Goal: Find specific page/section: Find specific page/section

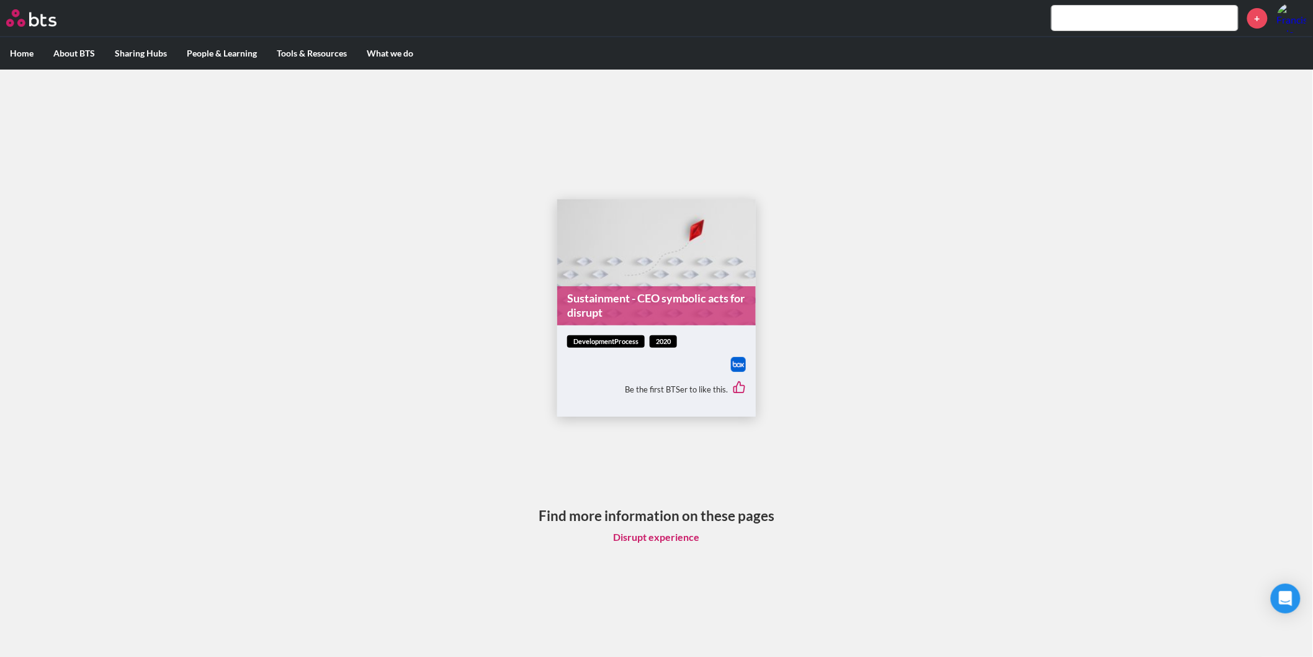
click at [1077, 25] on input "text" at bounding box center [1145, 18] width 186 height 25
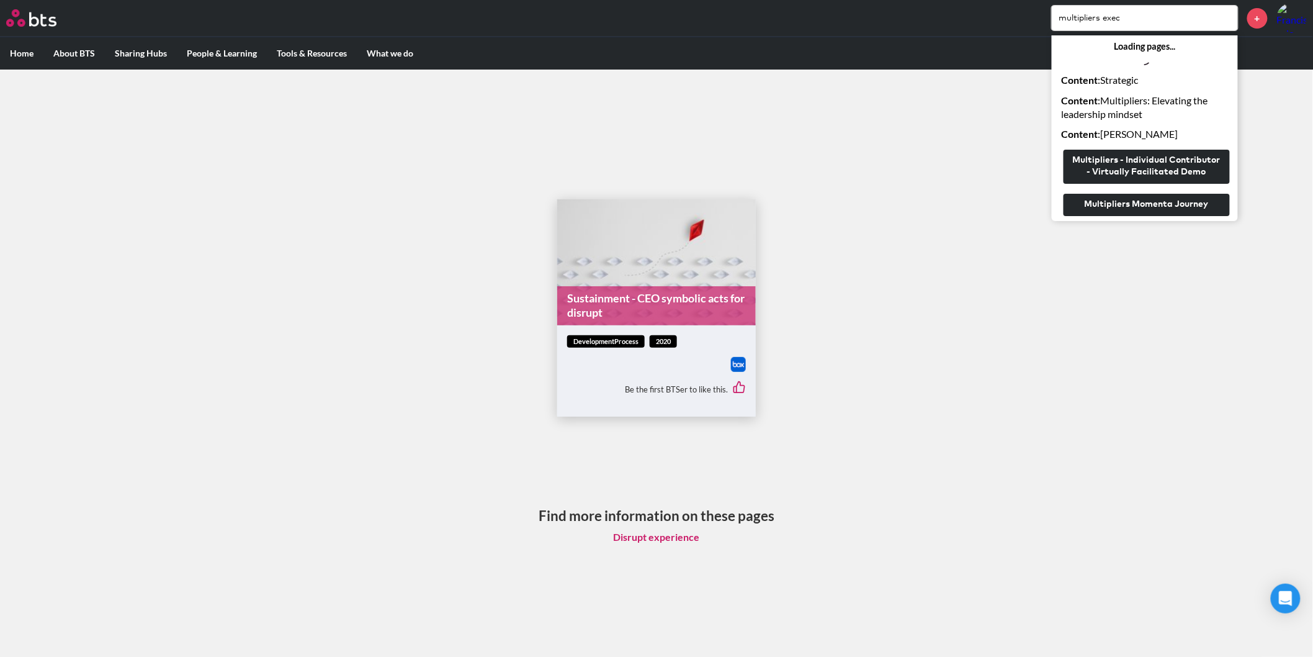
type input "multipliers exec"
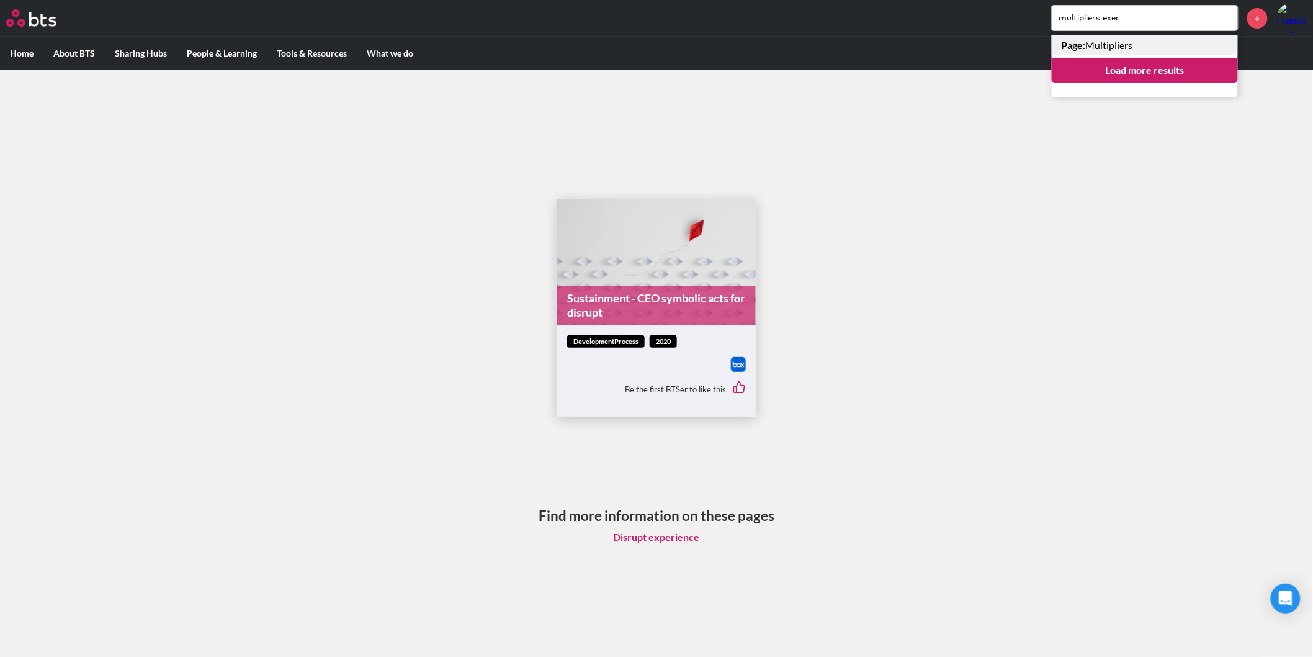
click at [1115, 45] on link "Page : Multipliers" at bounding box center [1145, 45] width 186 height 20
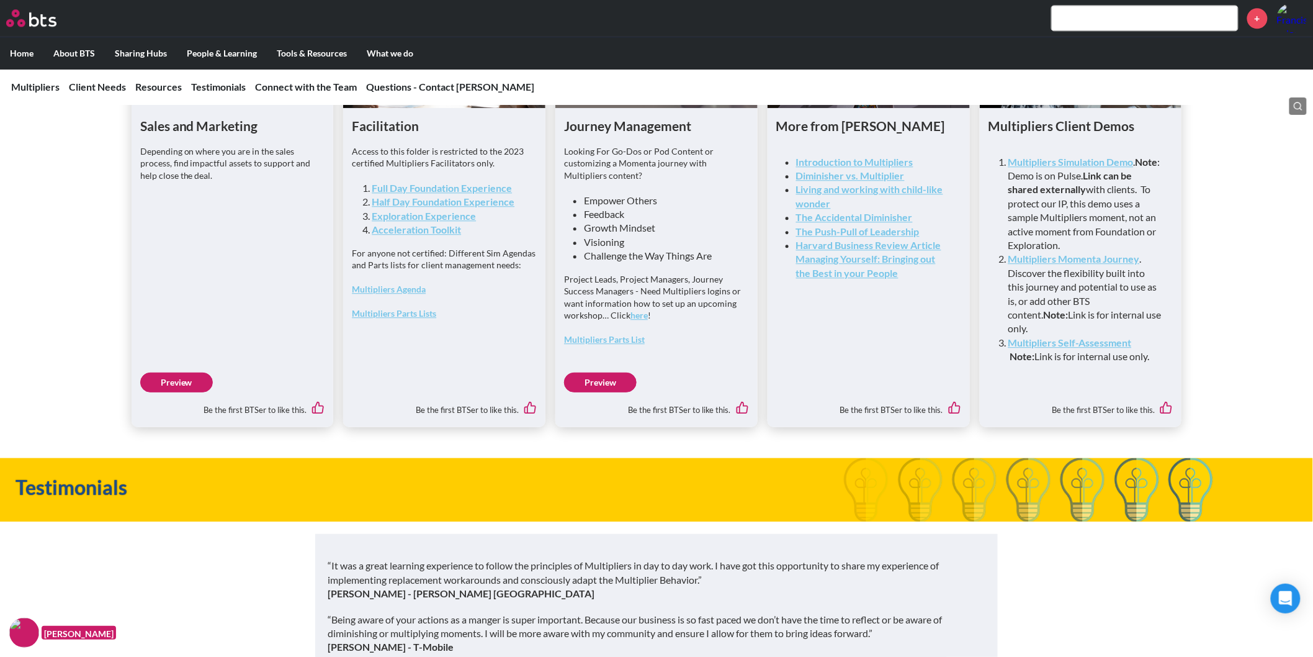
scroll to position [3193, 0]
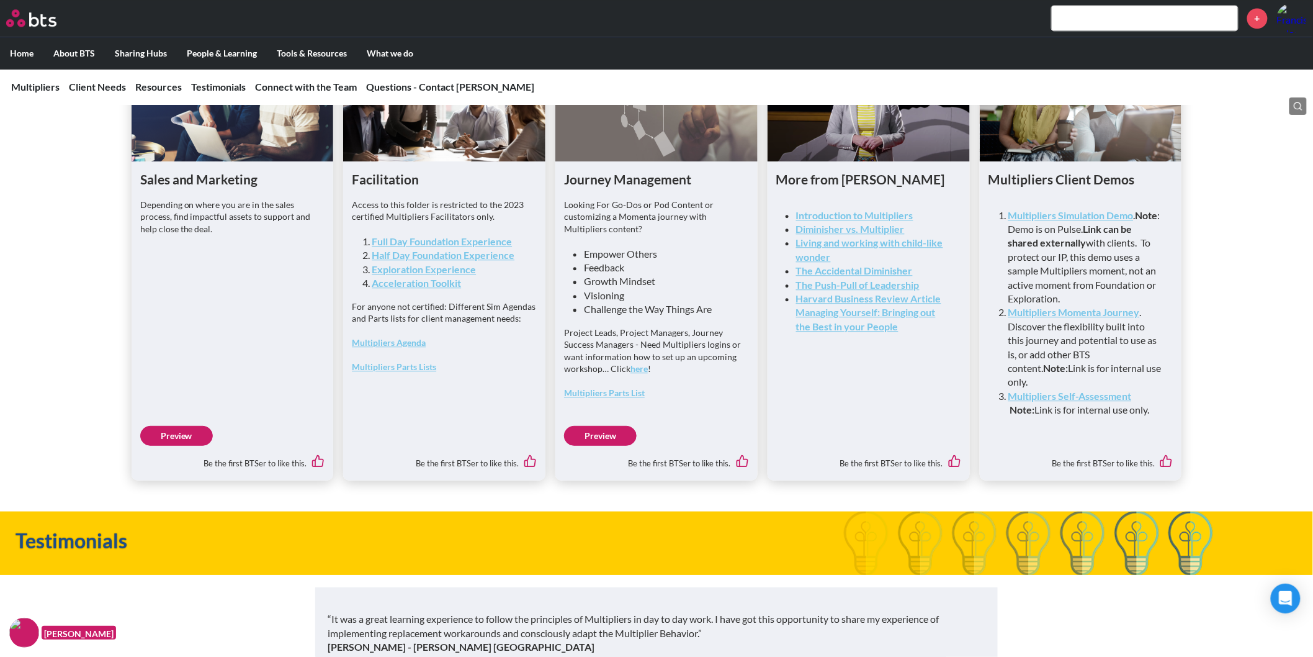
click at [429, 289] on link "Acceleration Toolkit" at bounding box center [416, 283] width 89 height 12
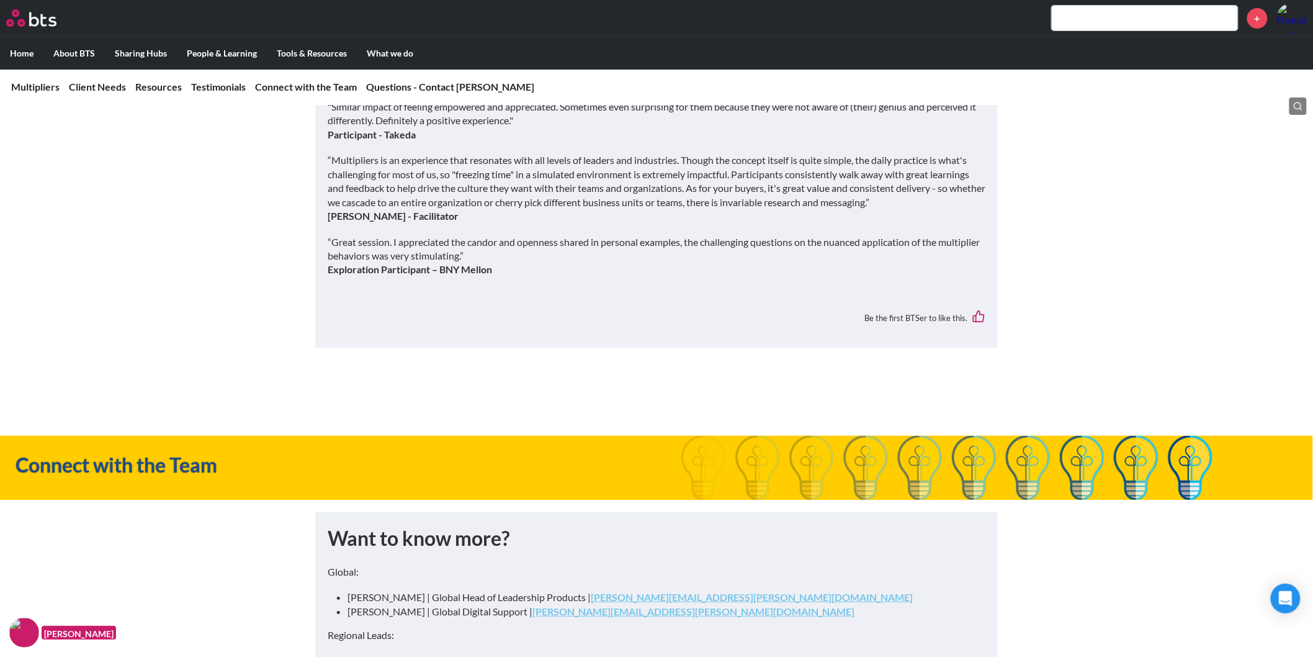
scroll to position [3892, 0]
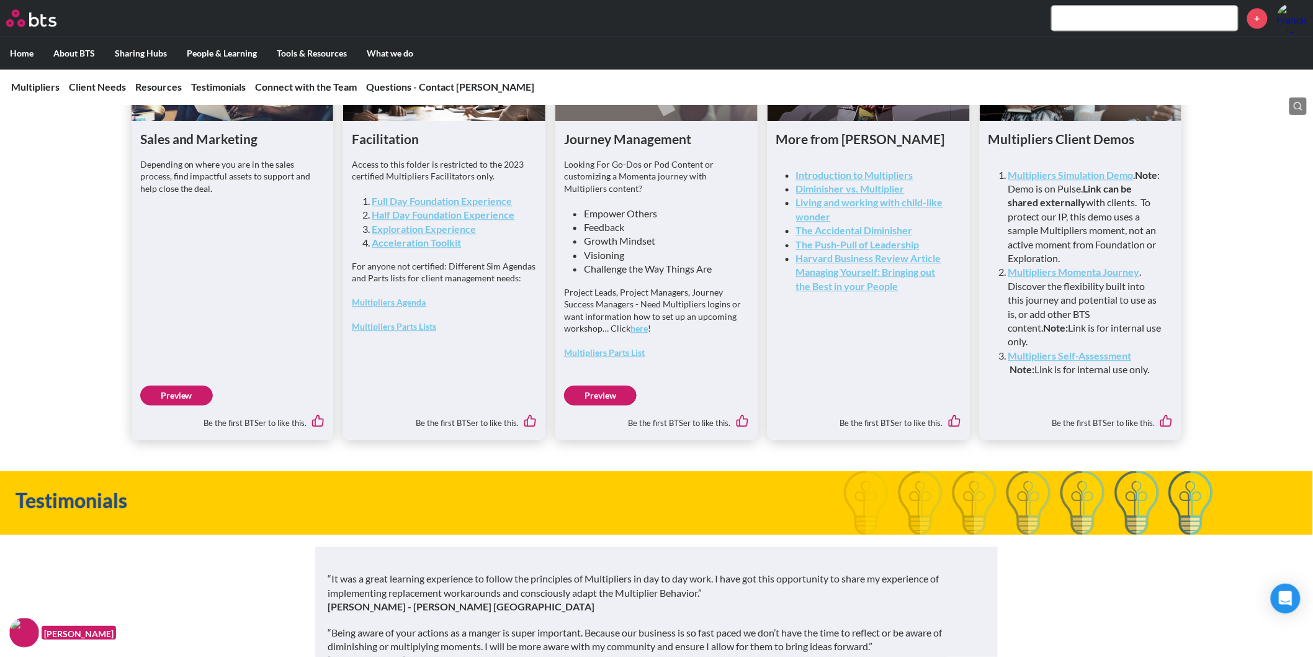
scroll to position [3134, 0]
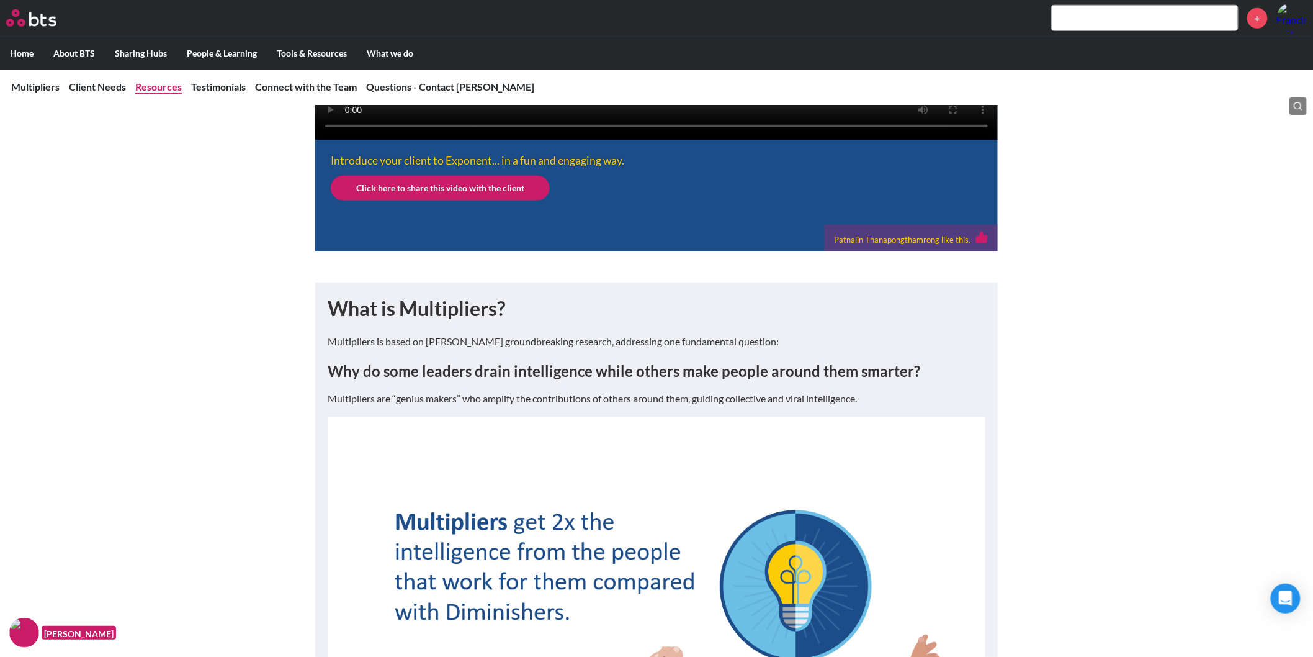
click at [176, 88] on link "Resources" at bounding box center [158, 87] width 47 height 12
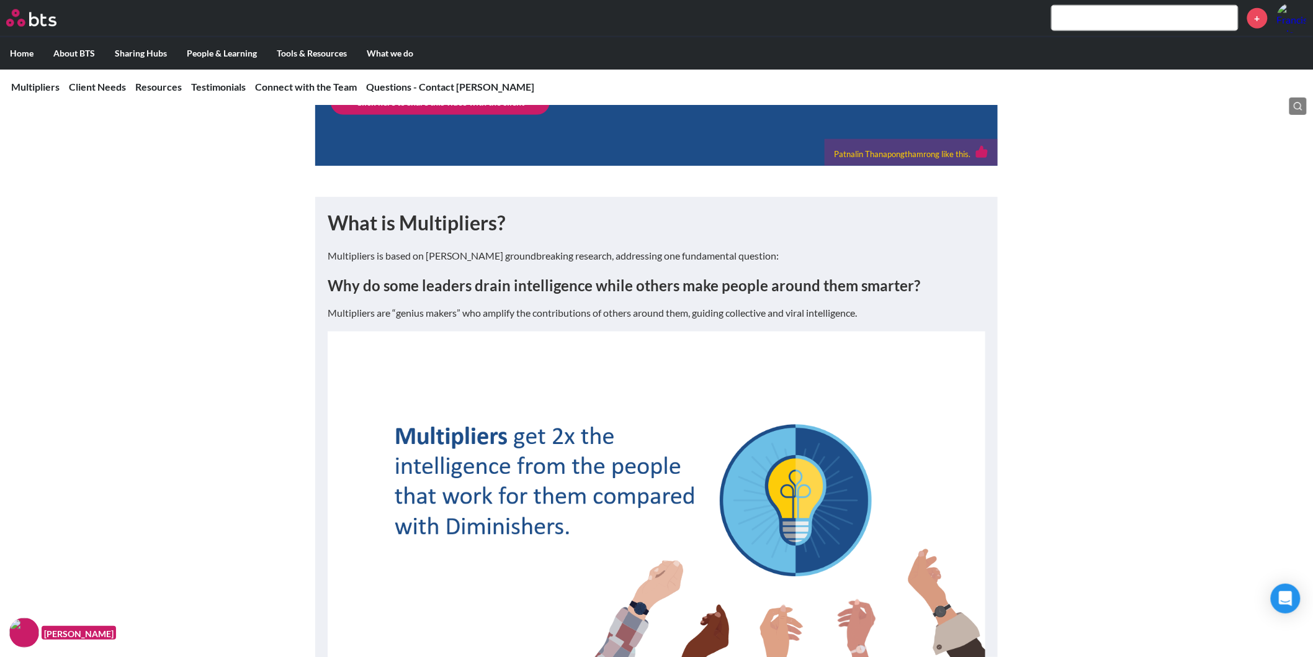
scroll to position [623, 0]
